Goal: Transaction & Acquisition: Book appointment/travel/reservation

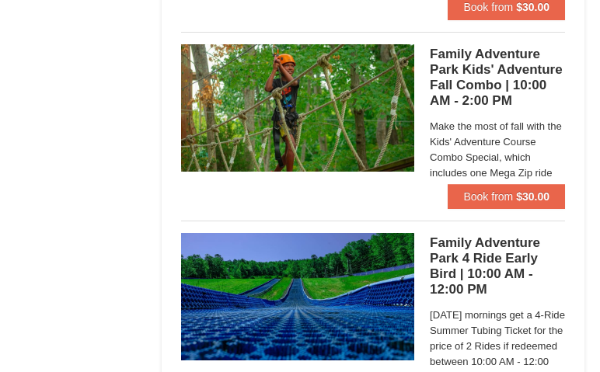
scroll to position [3418, 0]
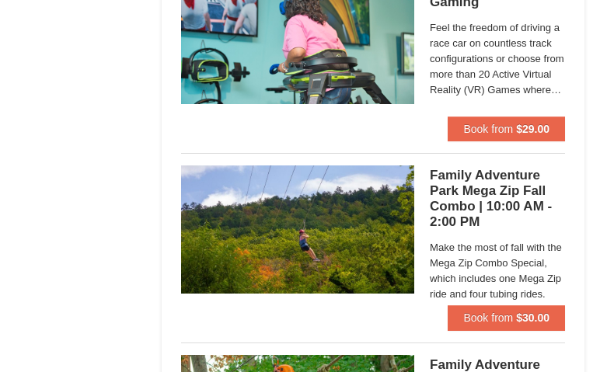
click at [496, 195] on h5 "Family Adventure Park Mega Zip Fall Combo | 10:00 AM - 2:00 PM Massanutten Fami…" at bounding box center [497, 199] width 135 height 62
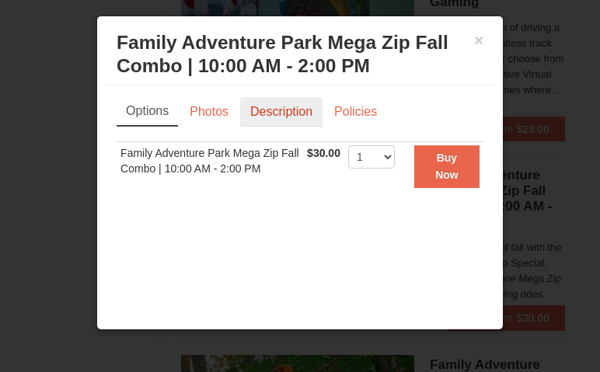
click at [273, 105] on link "Description" at bounding box center [281, 112] width 82 height 30
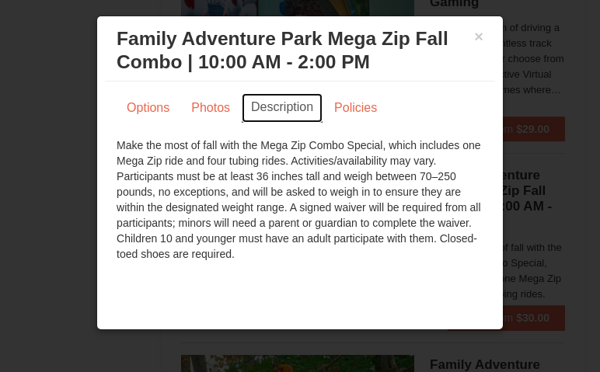
scroll to position [0, 0]
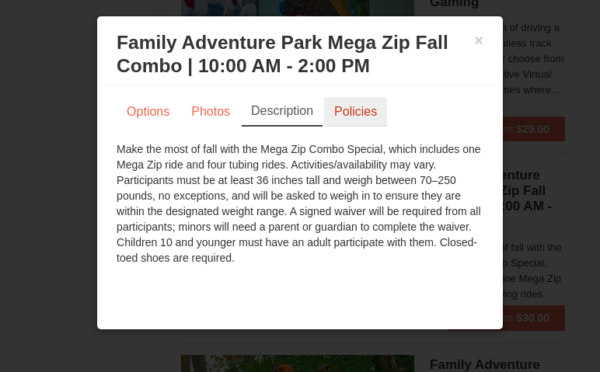
click at [336, 119] on link "Policies" at bounding box center [355, 112] width 63 height 30
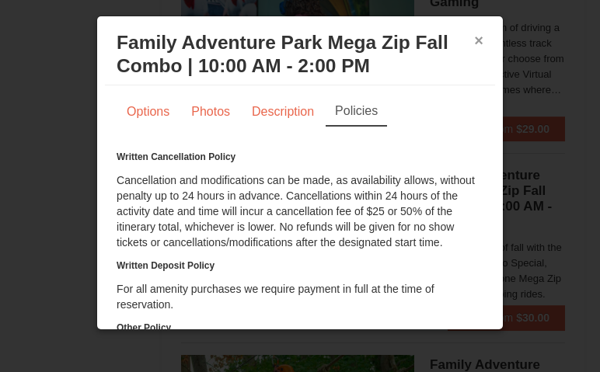
click at [474, 43] on button "×" at bounding box center [478, 41] width 9 height 16
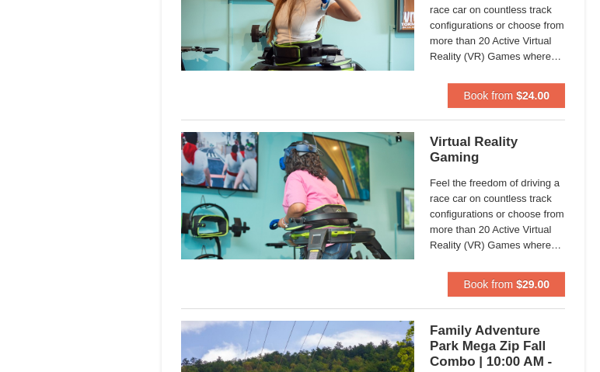
scroll to position [3341, 0]
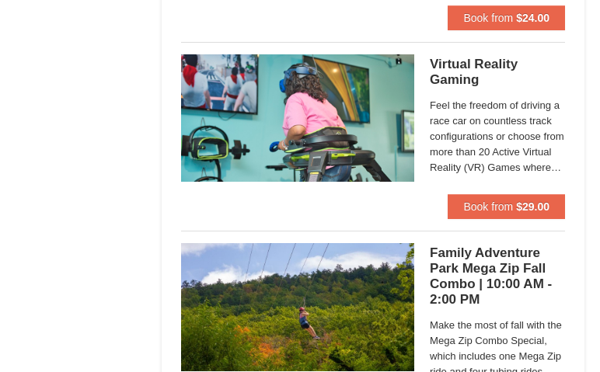
click at [489, 264] on h5 "Family Adventure Park Mega Zip Fall Combo | 10:00 AM - 2:00 PM Massanutten Fami…" at bounding box center [497, 277] width 135 height 62
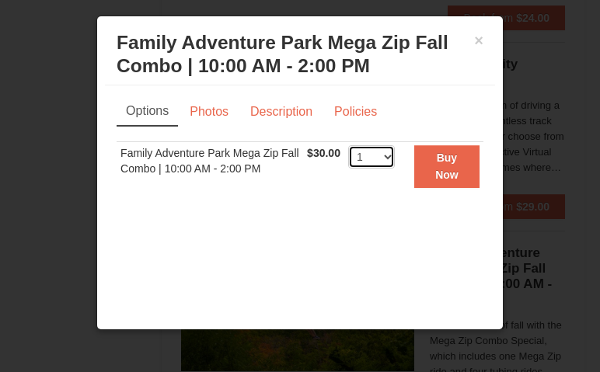
click at [374, 160] on select "1 2 3 4 5 6 7 8 9 10 11 12 13 14 15 16 17 18 19 20 21 22 23 24 25 26 27 28 29 3…" at bounding box center [371, 156] width 47 height 23
click at [359, 278] on div "Options Photos Description Policies Sorry, no matches found. Please remove some…" at bounding box center [300, 216] width 390 height 262
click at [474, 44] on button "×" at bounding box center [478, 41] width 9 height 16
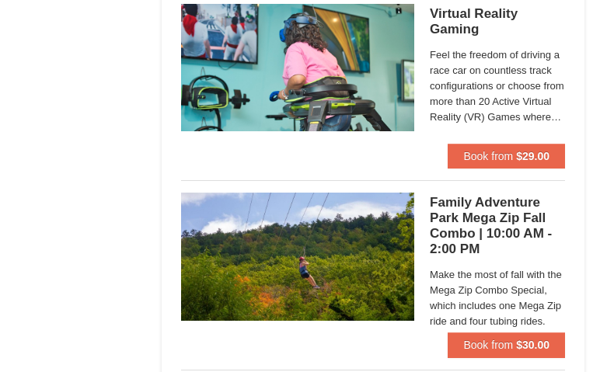
scroll to position [3418, 0]
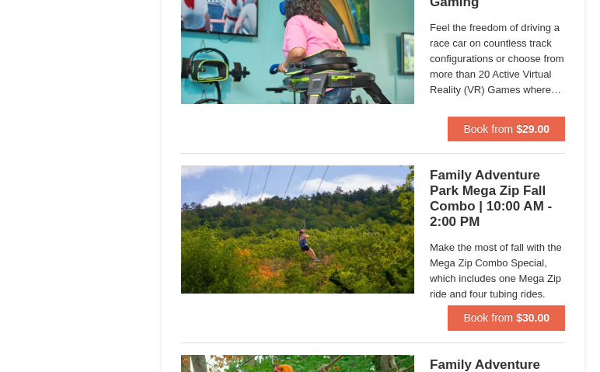
click at [491, 198] on h5 "Family Adventure Park Mega Zip Fall Combo | 10:00 AM - 2:00 PM Massanutten Fami…" at bounding box center [497, 199] width 135 height 62
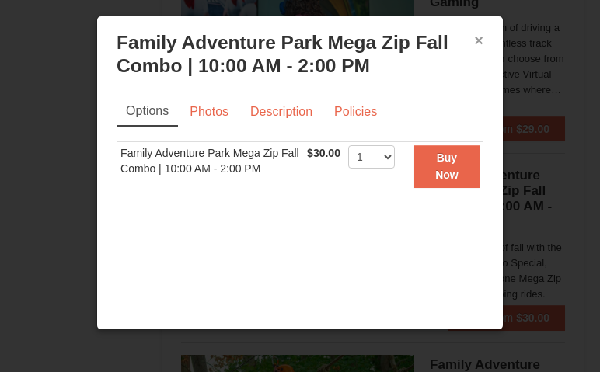
click at [474, 42] on button "×" at bounding box center [478, 41] width 9 height 16
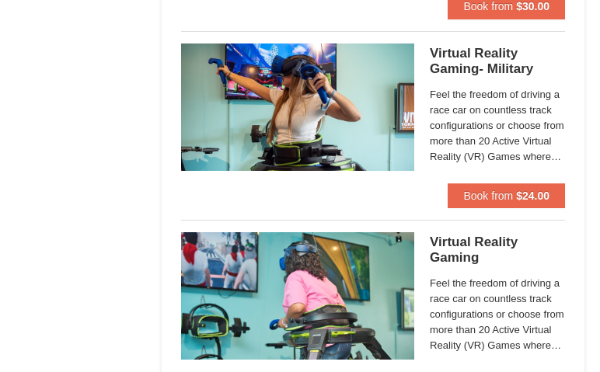
scroll to position [3108, 0]
